Goal: Information Seeking & Learning: Learn about a topic

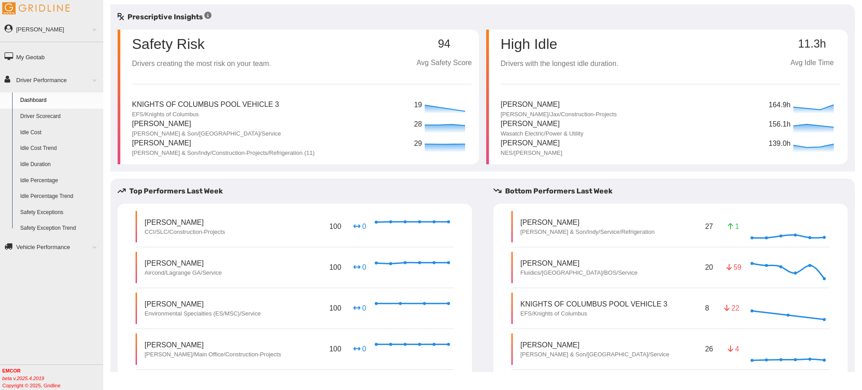
click at [49, 109] on link "Driver Scorecard" at bounding box center [59, 117] width 87 height 16
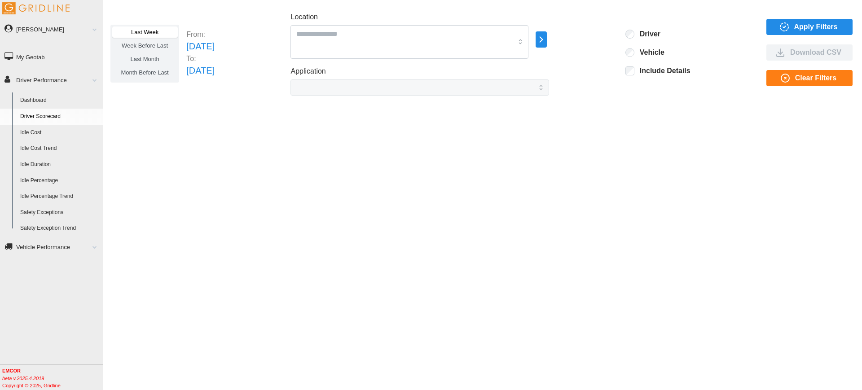
click at [547, 43] on icon "button" at bounding box center [541, 39] width 10 height 11
click at [607, 42] on div "All Vehicles" at bounding box center [617, 40] width 41 height 9
click at [635, 40] on div "All Vehicles Select Everything in All Vehicles" at bounding box center [624, 35] width 54 height 9
click at [617, 42] on p "All Vehicles" at bounding box center [623, 40] width 30 height 8
click at [622, 43] on p "EMCOR" at bounding box center [629, 45] width 22 height 8
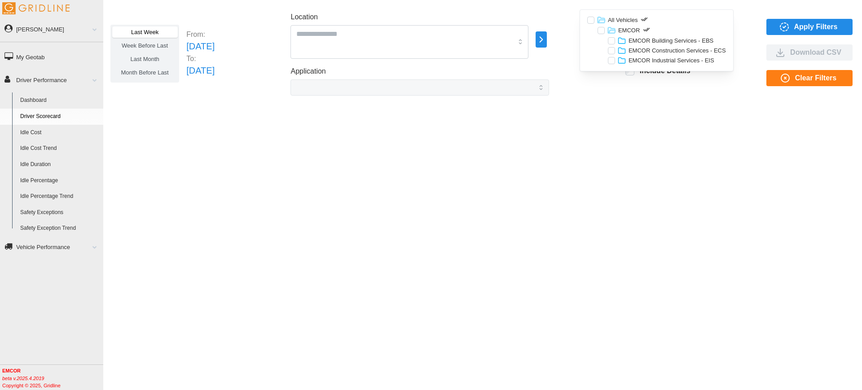
click at [650, 41] on p "EMCOR Building Services - EBS" at bounding box center [671, 41] width 85 height 8
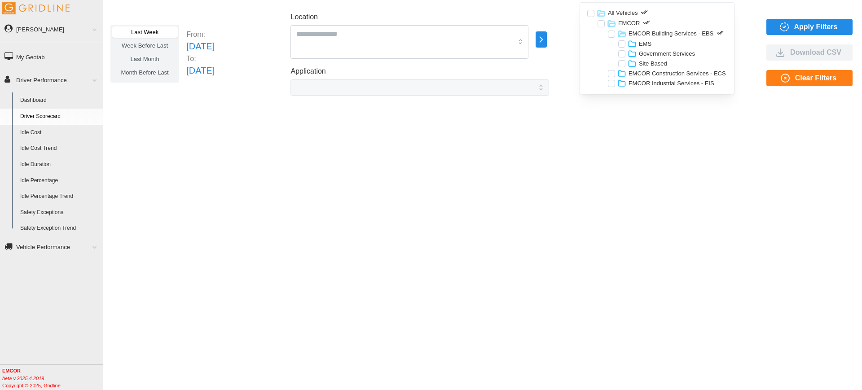
click at [648, 42] on p "EMS" at bounding box center [645, 44] width 13 height 8
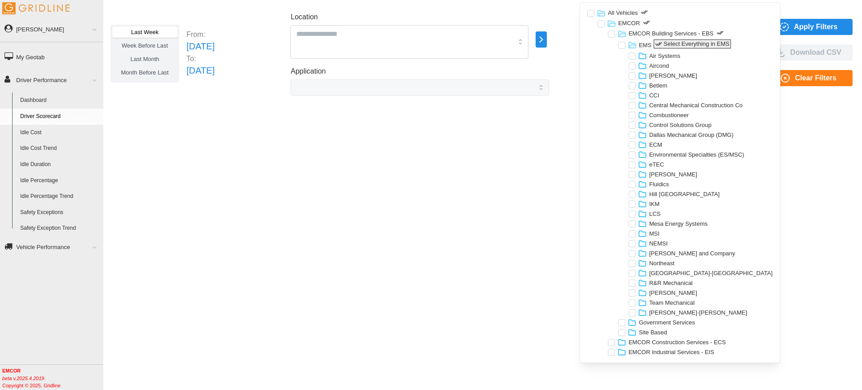
click at [660, 43] on icon "button" at bounding box center [658, 43] width 7 height 7
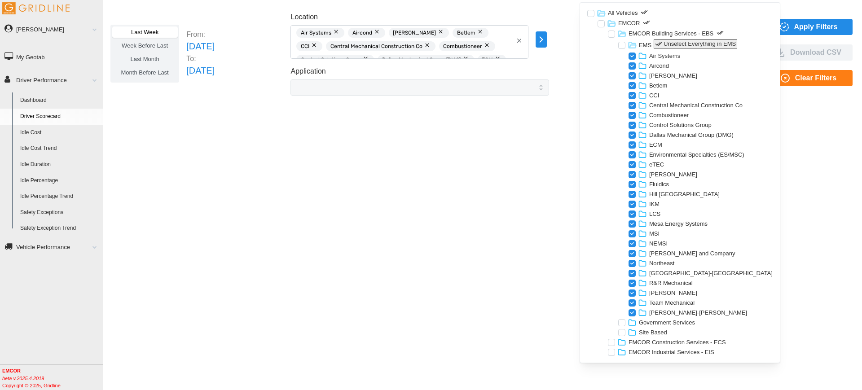
click at [661, 40] on icon "button" at bounding box center [658, 43] width 7 height 7
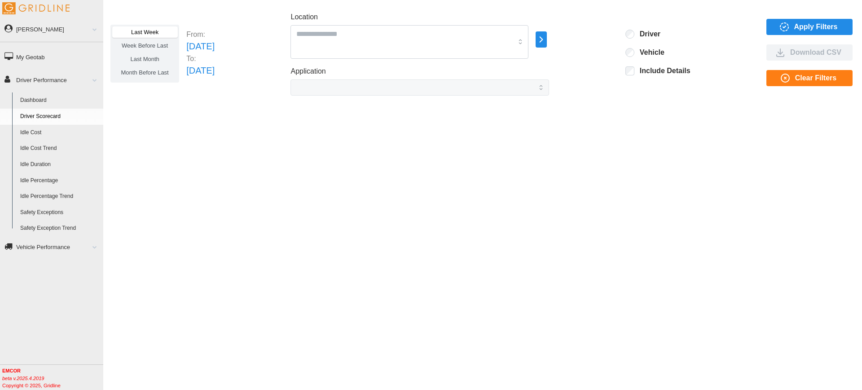
click at [357, 157] on div "Last Week Week Before Last Last Month Month Before Last From: [DATE] To: [DATE]…" at bounding box center [482, 188] width 759 height 368
click at [547, 42] on icon "button" at bounding box center [541, 39] width 10 height 11
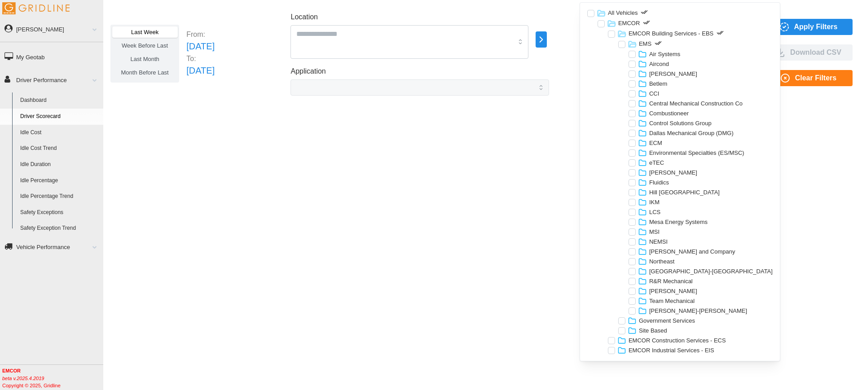
click at [646, 45] on p "EMS" at bounding box center [645, 44] width 13 height 8
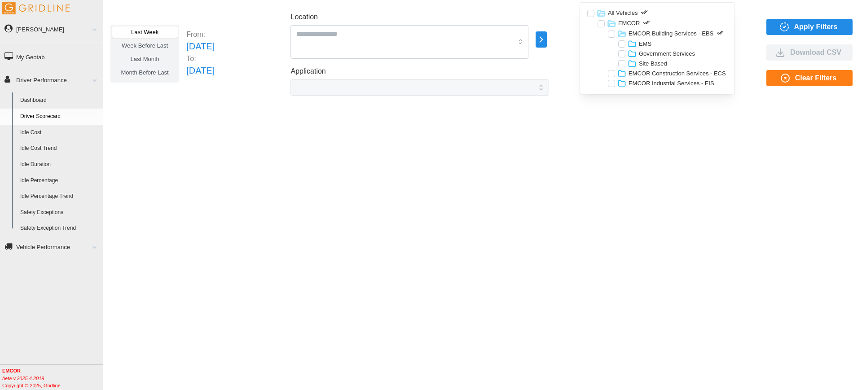
click at [646, 53] on p "Government Services" at bounding box center [667, 54] width 56 height 8
click at [656, 62] on p "Government Services (EGS)" at bounding box center [686, 64] width 74 height 8
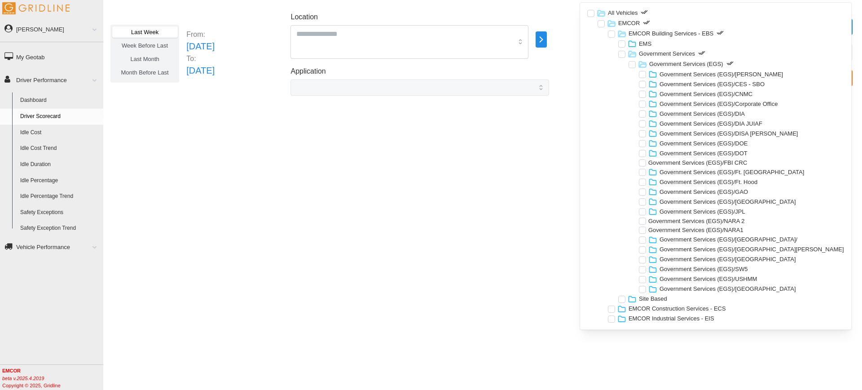
click at [657, 63] on p "Government Services (EGS)" at bounding box center [686, 64] width 74 height 8
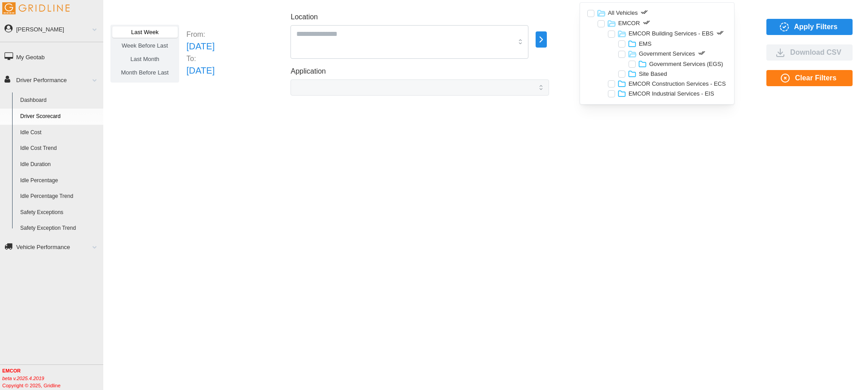
click at [653, 72] on p "Site Based" at bounding box center [653, 74] width 28 height 8
click at [654, 72] on p "Site Based" at bounding box center [653, 74] width 28 height 8
click at [657, 54] on p "Government Services" at bounding box center [667, 54] width 56 height 8
click at [653, 35] on p "EMCOR Building Services - EBS" at bounding box center [671, 34] width 85 height 8
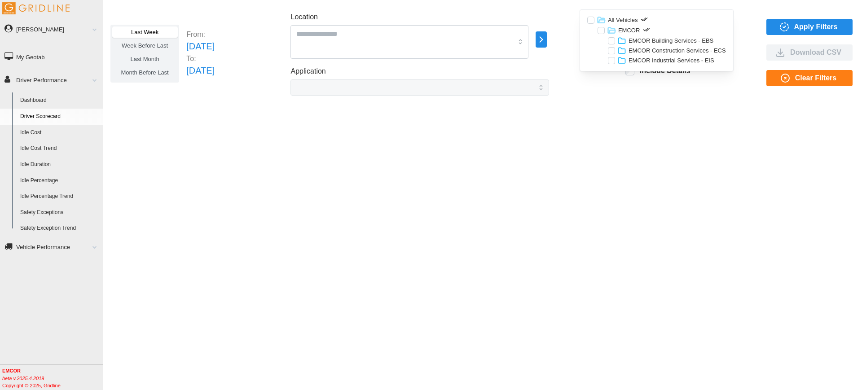
click at [613, 141] on div "Last Week Week Before Last Last Month Month Before Last From: [DATE] To: [DATE]…" at bounding box center [482, 188] width 759 height 368
click at [547, 36] on icon "button" at bounding box center [541, 39] width 10 height 11
click at [631, 38] on p "EMCOR Building Services - EBS" at bounding box center [671, 41] width 85 height 8
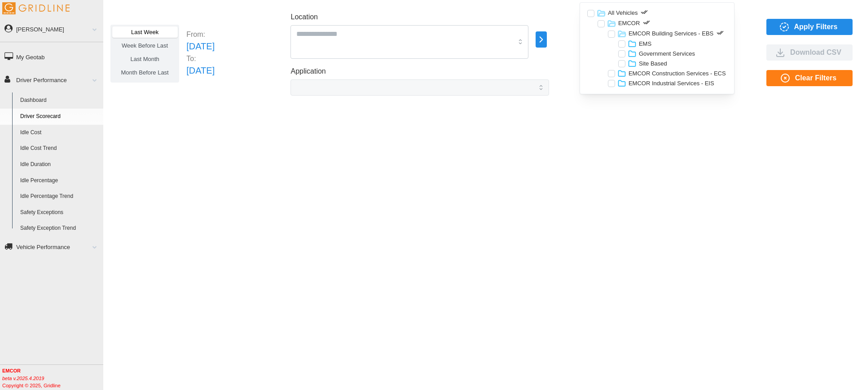
click at [645, 70] on p "EMCOR Construction Services - ECS" at bounding box center [677, 74] width 97 height 8
click at [665, 105] on p "EMCOR Industrial Services - EIS" at bounding box center [672, 104] width 86 height 8
click at [648, 44] on p "EMS" at bounding box center [645, 44] width 13 height 8
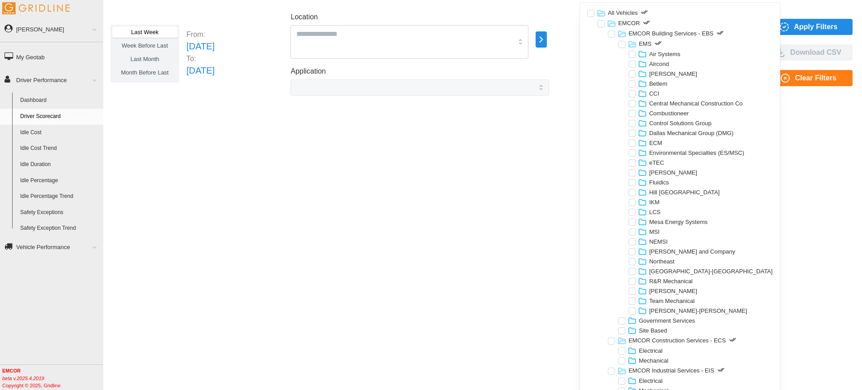
click at [645, 44] on p "EMS" at bounding box center [645, 44] width 13 height 8
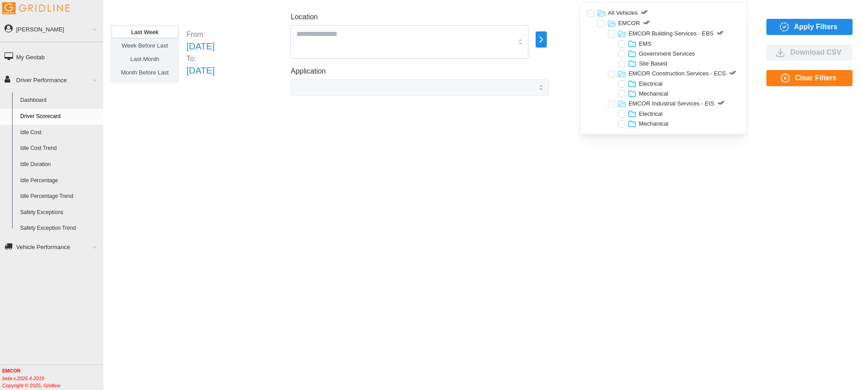
click at [648, 81] on p "Electrical" at bounding box center [651, 84] width 24 height 8
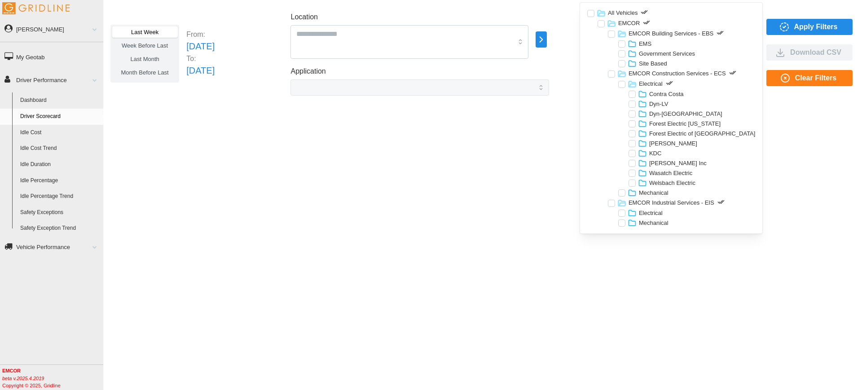
click at [649, 83] on p "Electrical" at bounding box center [651, 84] width 24 height 8
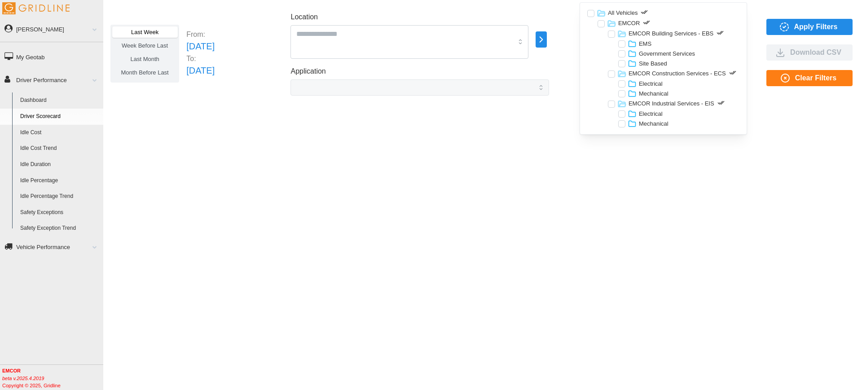
click at [652, 96] on p "Mechanical" at bounding box center [654, 94] width 30 height 8
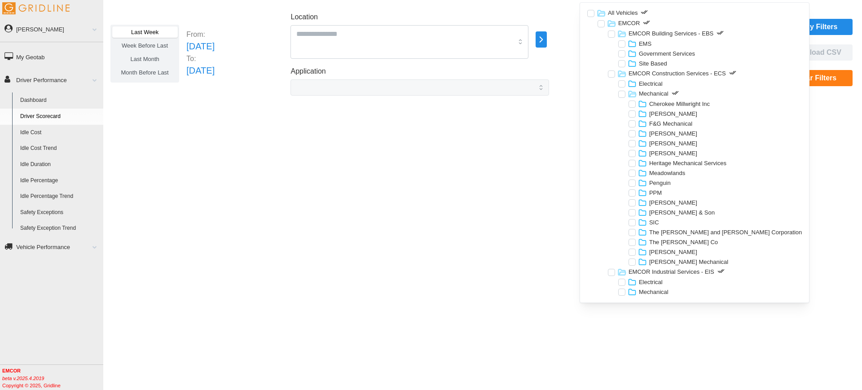
click at [653, 93] on p "Mechanical" at bounding box center [654, 94] width 30 height 8
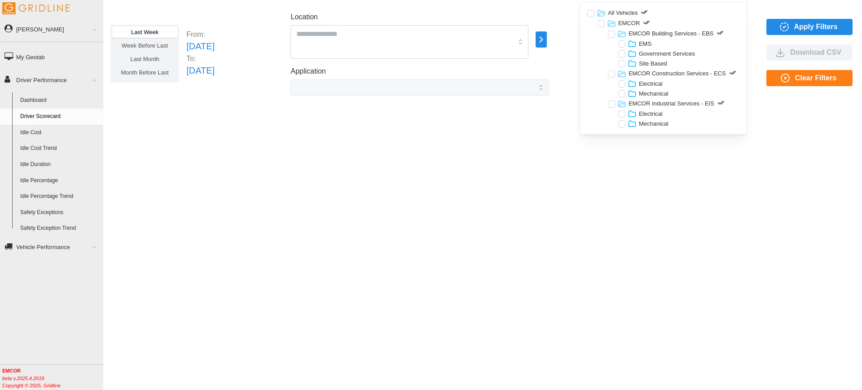
click at [724, 143] on div "Last Week Week Before Last Last Month Month Before Last From: [DATE] To: [DATE]…" at bounding box center [482, 188] width 759 height 368
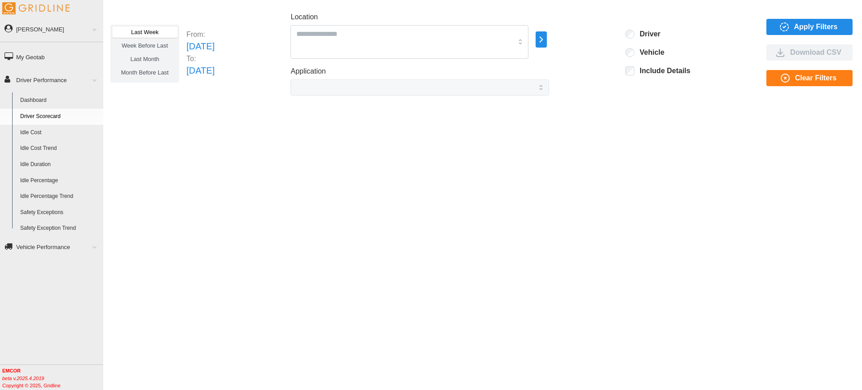
click at [776, 22] on span "Apply Filters" at bounding box center [808, 26] width 72 height 15
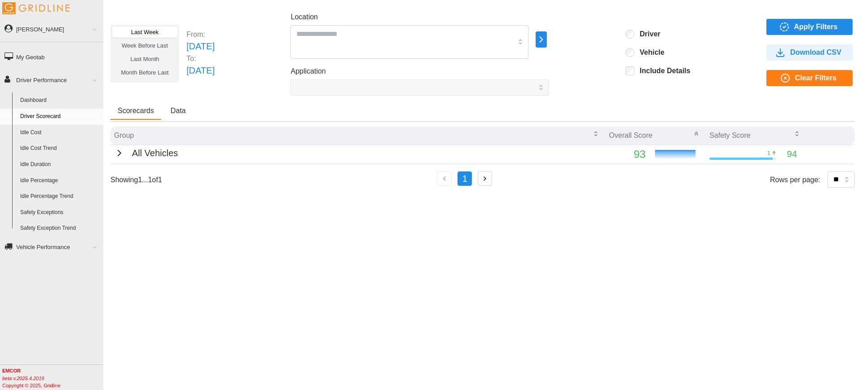
click at [114, 154] on icon "button" at bounding box center [119, 153] width 11 height 11
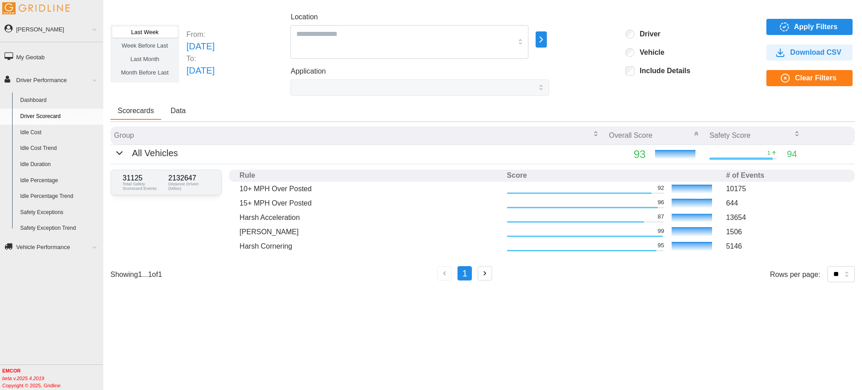
click at [173, 113] on span "Data" at bounding box center [178, 110] width 15 height 7
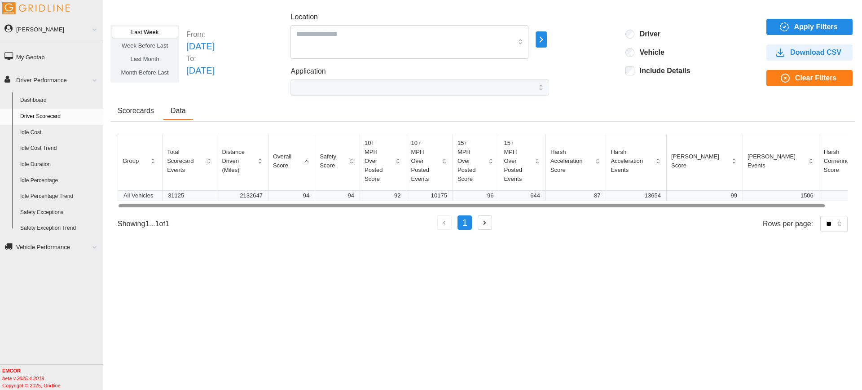
drag, startPoint x: 141, startPoint y: 110, endPoint x: 179, endPoint y: 110, distance: 37.7
click at [141, 109] on span "Scorecards" at bounding box center [136, 110] width 36 height 7
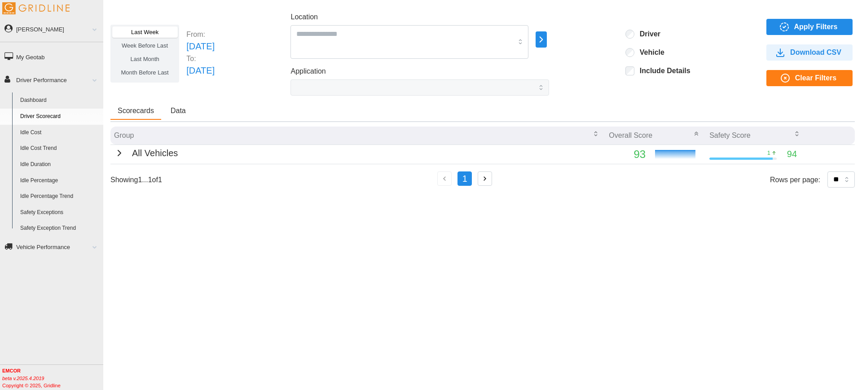
click at [547, 42] on icon "button" at bounding box center [541, 39] width 10 height 11
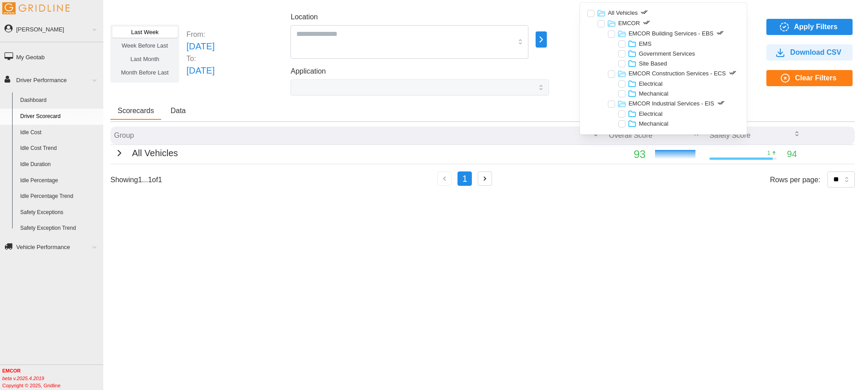
click at [609, 34] on div at bounding box center [611, 34] width 7 height 7
click at [609, 73] on div at bounding box center [611, 74] width 7 height 7
click at [614, 106] on div at bounding box center [611, 104] width 7 height 7
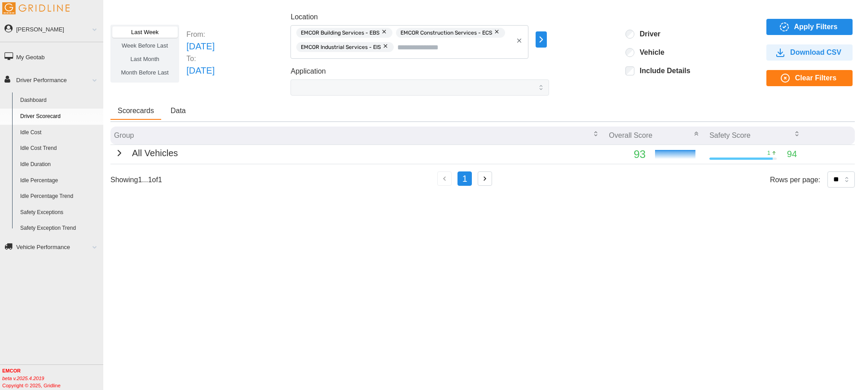
click at [773, 27] on span "Apply Filters" at bounding box center [808, 26] width 72 height 15
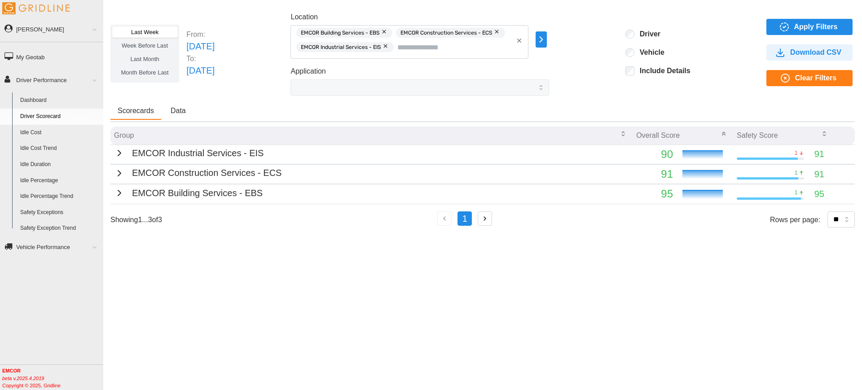
click at [432, 157] on td "EMCOR Industrial Services - EIS" at bounding box center [371, 154] width 522 height 19
click at [218, 154] on p "EMCOR Industrial Services - EIS" at bounding box center [198, 153] width 132 height 14
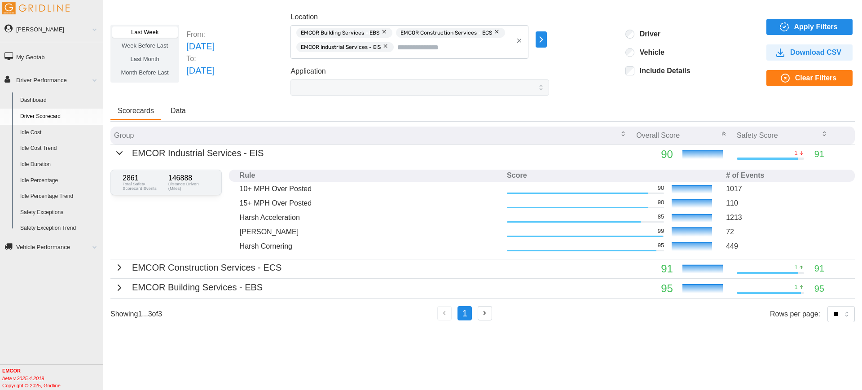
click at [219, 154] on p "EMCOR Industrial Services - EIS" at bounding box center [198, 153] width 132 height 14
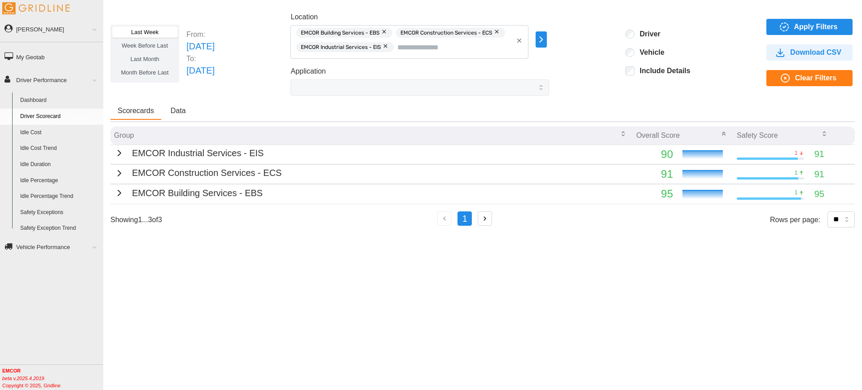
click at [216, 185] on td "EMCOR Building Services - EBS" at bounding box center [371, 194] width 522 height 19
click at [216, 178] on p "EMCOR Construction Services - ECS" at bounding box center [207, 173] width 150 height 14
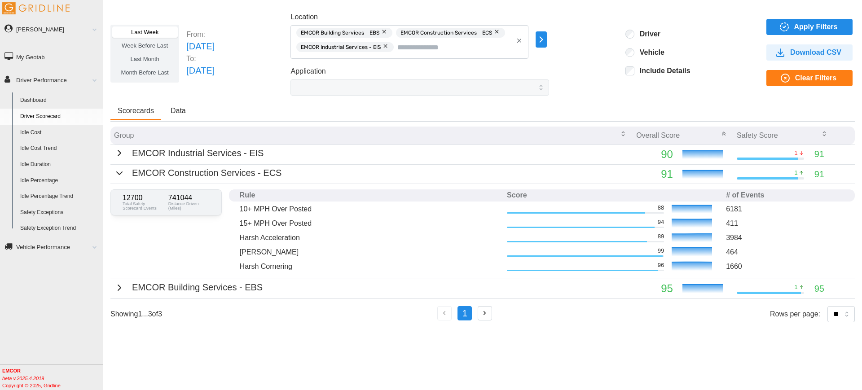
click at [221, 158] on p "EMCOR Industrial Services - EIS" at bounding box center [198, 153] width 132 height 14
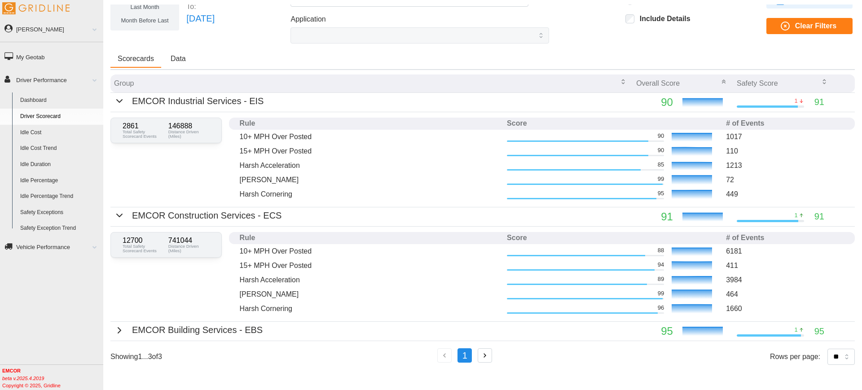
click at [227, 326] on p "EMCOR Building Services - EBS" at bounding box center [197, 330] width 131 height 14
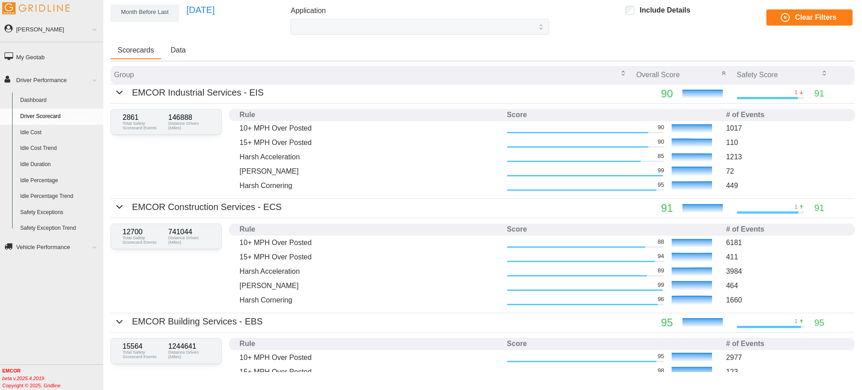
scroll to position [117, 0]
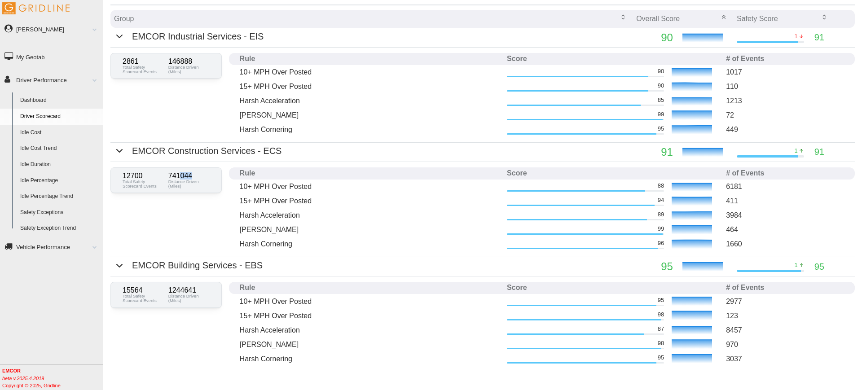
drag, startPoint x: 189, startPoint y: 174, endPoint x: 180, endPoint y: 174, distance: 9.0
click at [180, 174] on p "741044" at bounding box center [188, 175] width 41 height 7
drag, startPoint x: 196, startPoint y: 289, endPoint x: 171, endPoint y: 290, distance: 25.2
click at [171, 290] on p "1244641" at bounding box center [188, 290] width 41 height 7
click at [196, 292] on p "1244641" at bounding box center [188, 290] width 41 height 7
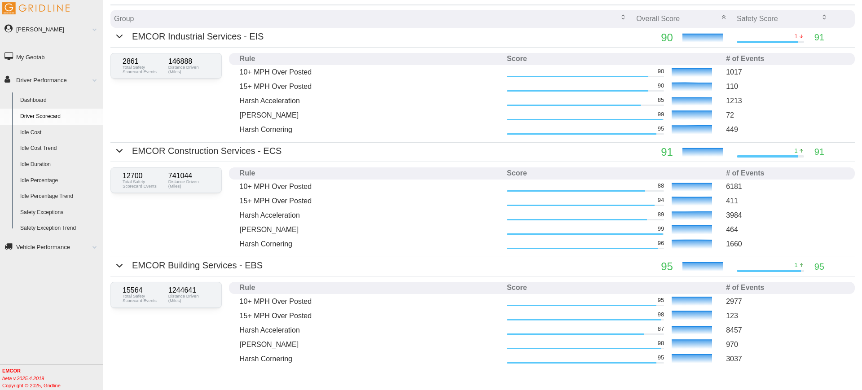
click at [401, 108] on td "[PERSON_NAME]" at bounding box center [369, 115] width 267 height 14
